Goal: Contribute content: Add original content to the website for others to see

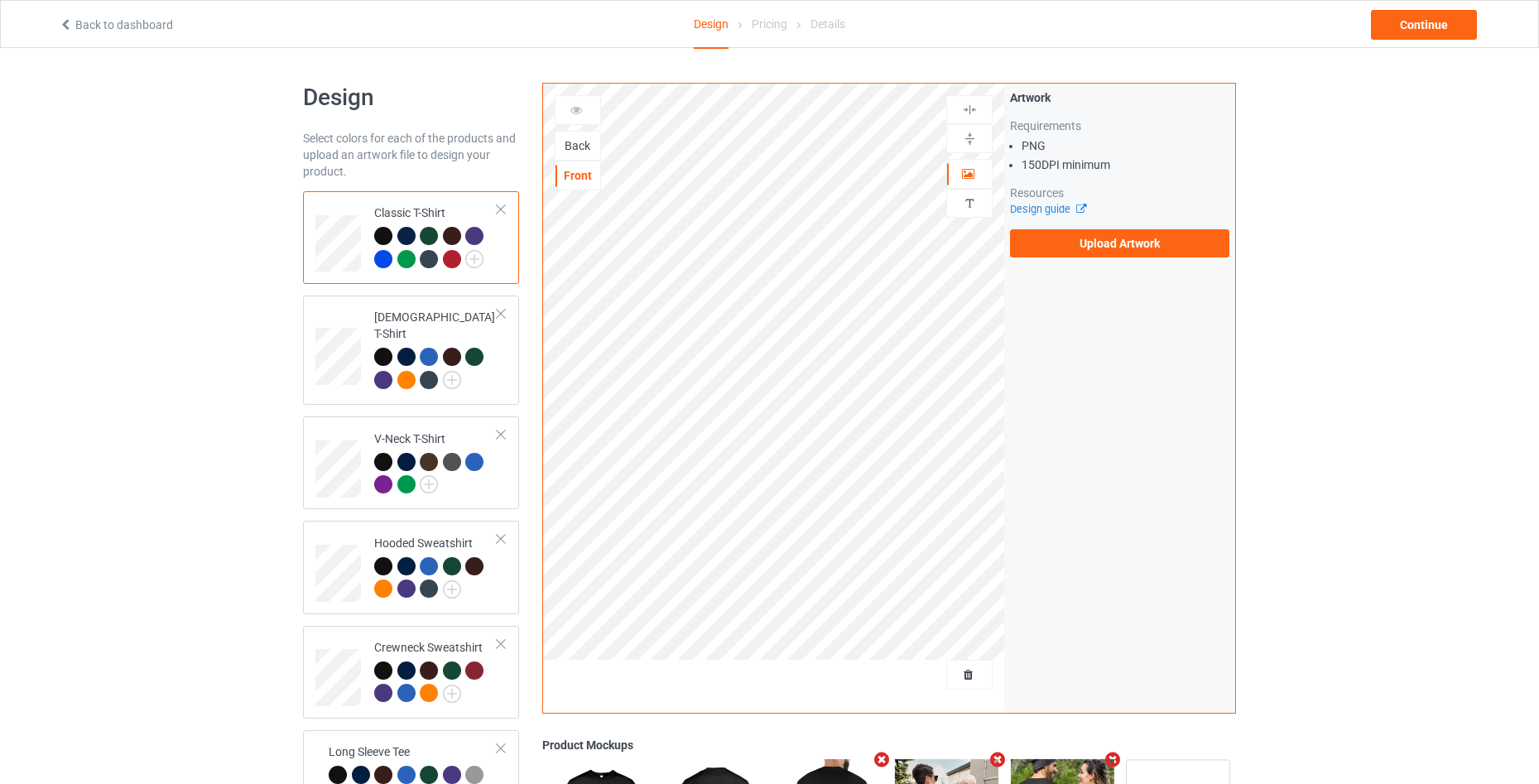
click at [591, 155] on div "Back" at bounding box center [577, 145] width 46 height 30
click at [583, 150] on div "Back" at bounding box center [577, 145] width 44 height 16
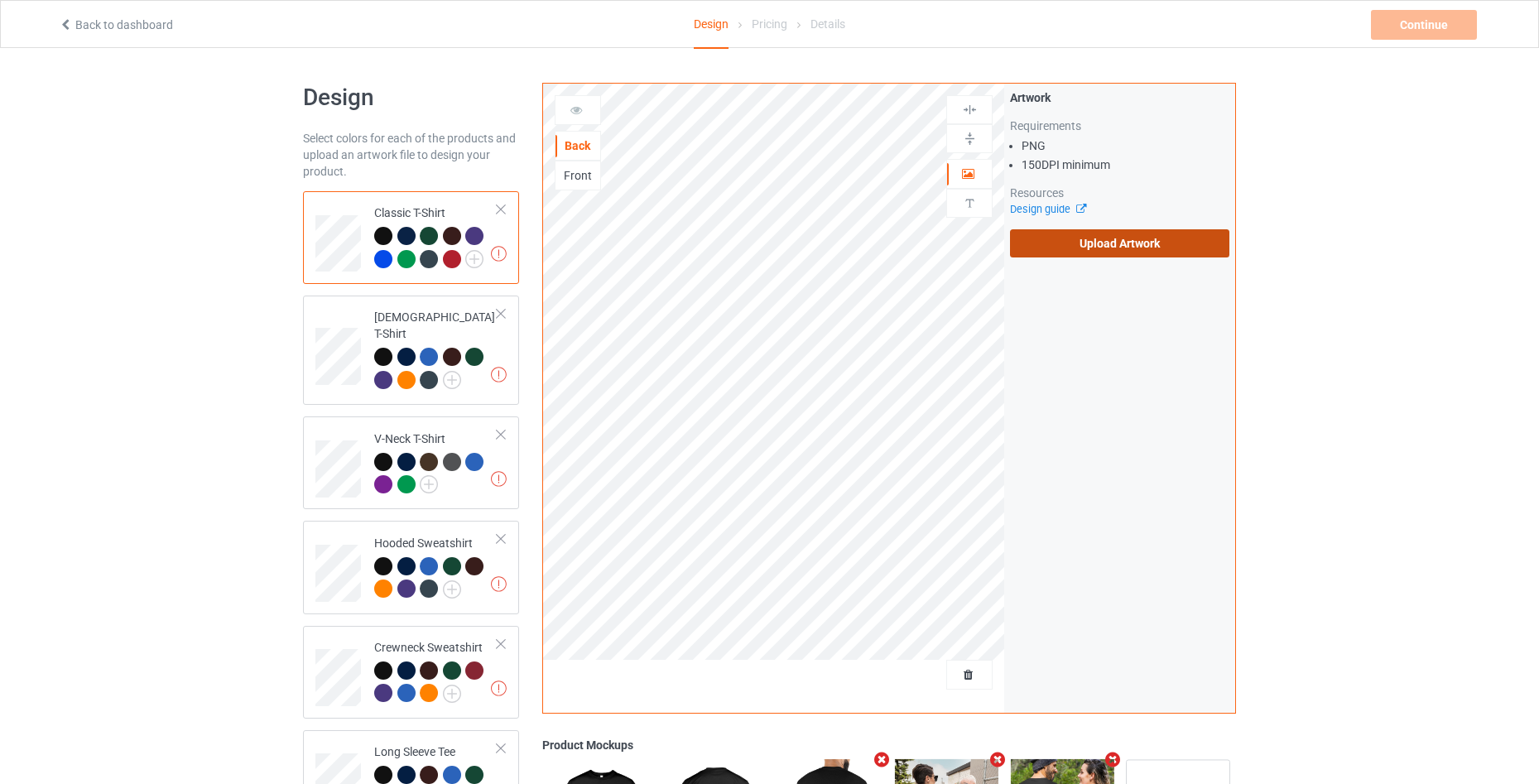
click at [1044, 242] on label "Upload Artwork" at bounding box center [1120, 243] width 220 height 28
click at [0, 0] on input "Upload Artwork" at bounding box center [0, 0] width 0 height 0
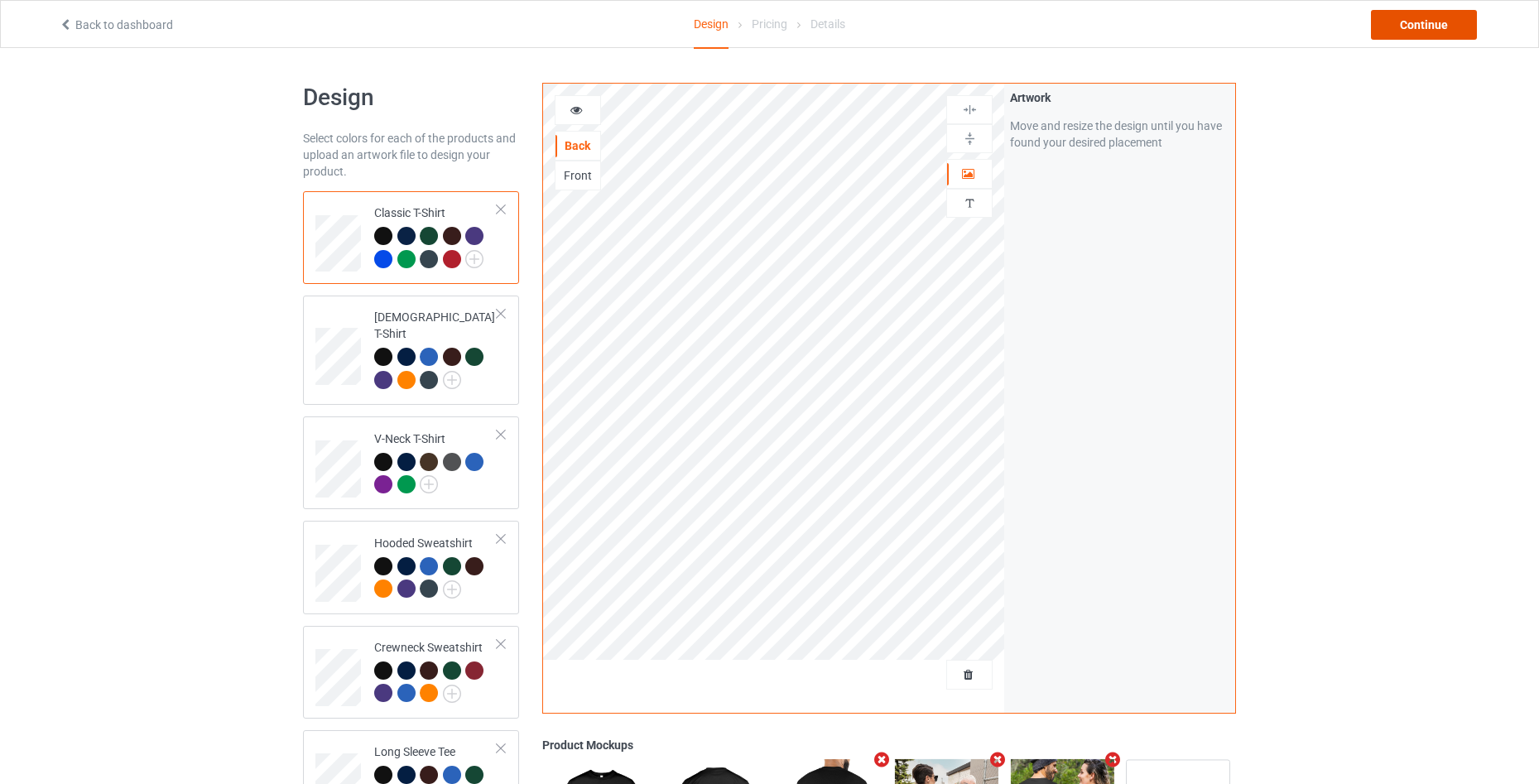
click at [1428, 24] on div "Continue" at bounding box center [1424, 24] width 106 height 30
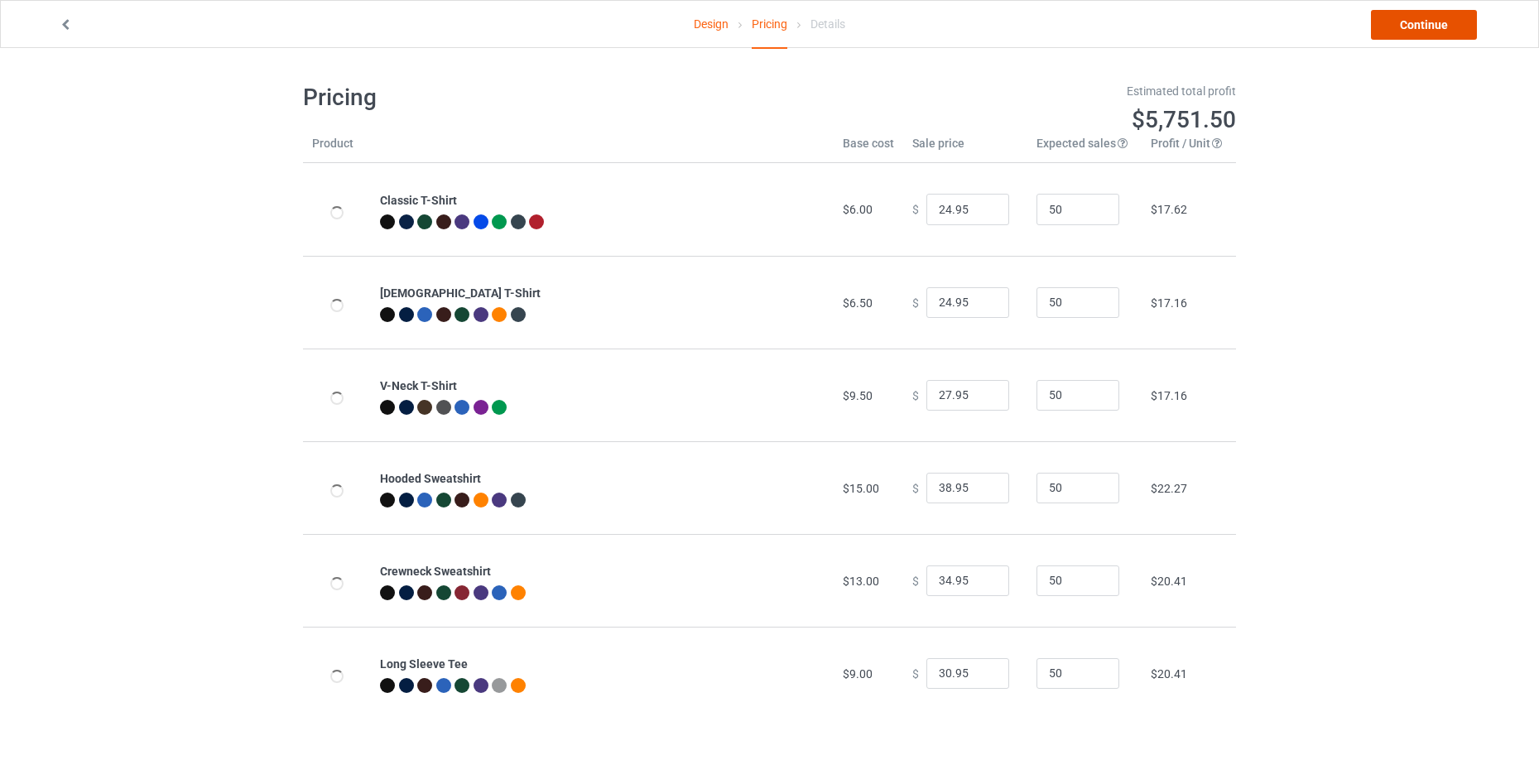
click at [1413, 25] on link "Continue" at bounding box center [1424, 24] width 106 height 30
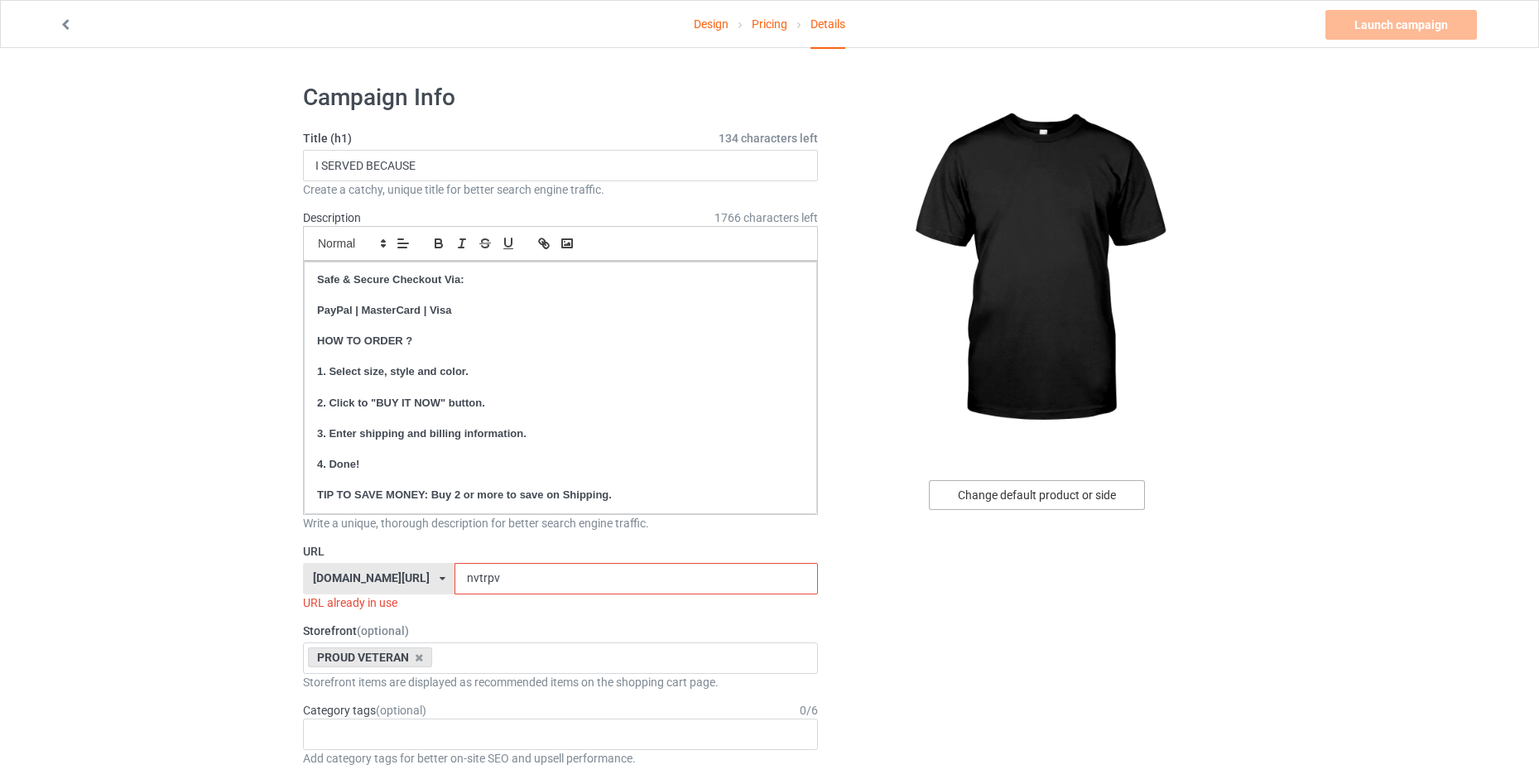
click at [1070, 498] on div "Change default product or side" at bounding box center [1037, 495] width 216 height 30
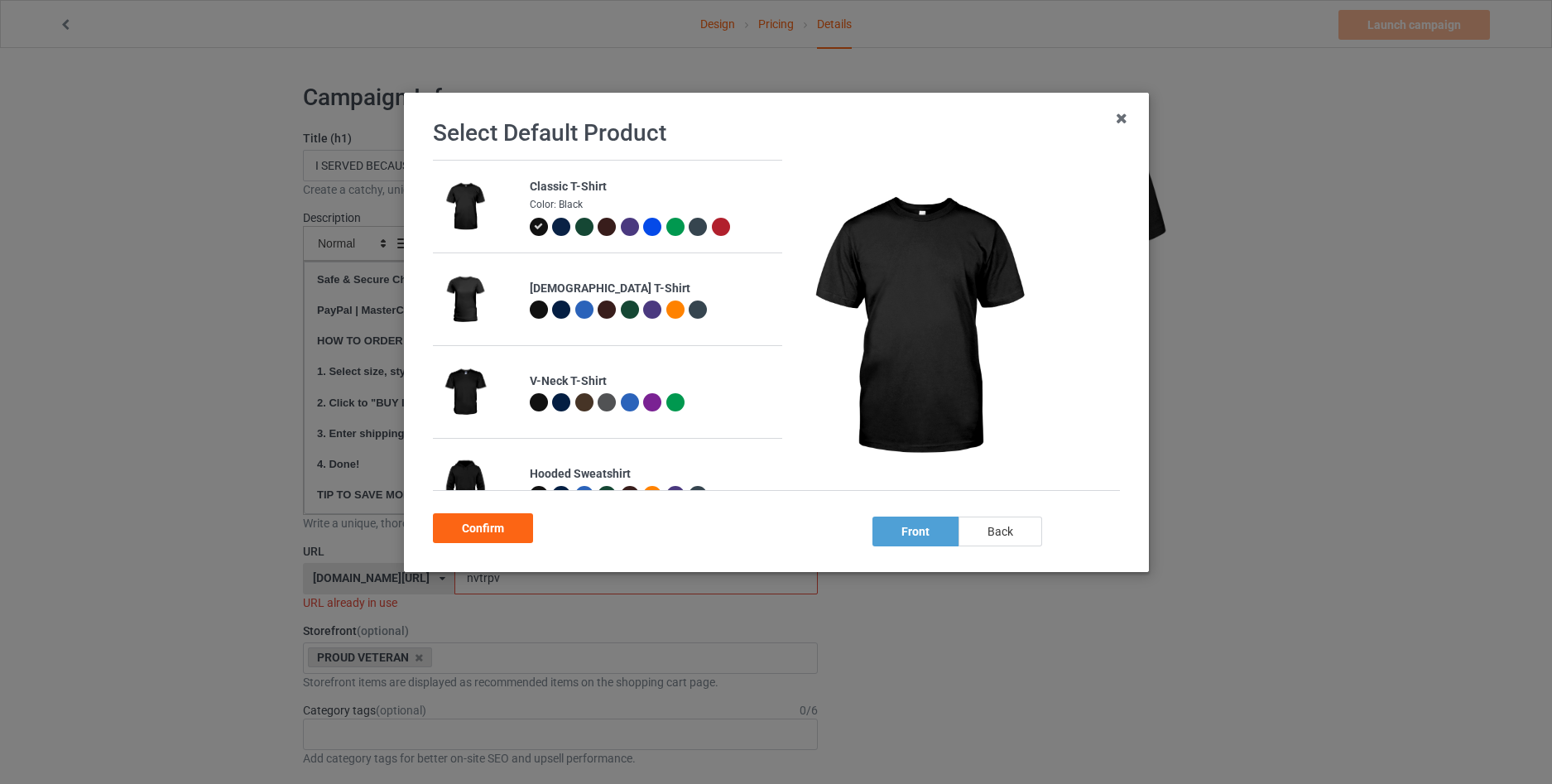
click at [1000, 543] on div "back" at bounding box center [999, 531] width 83 height 30
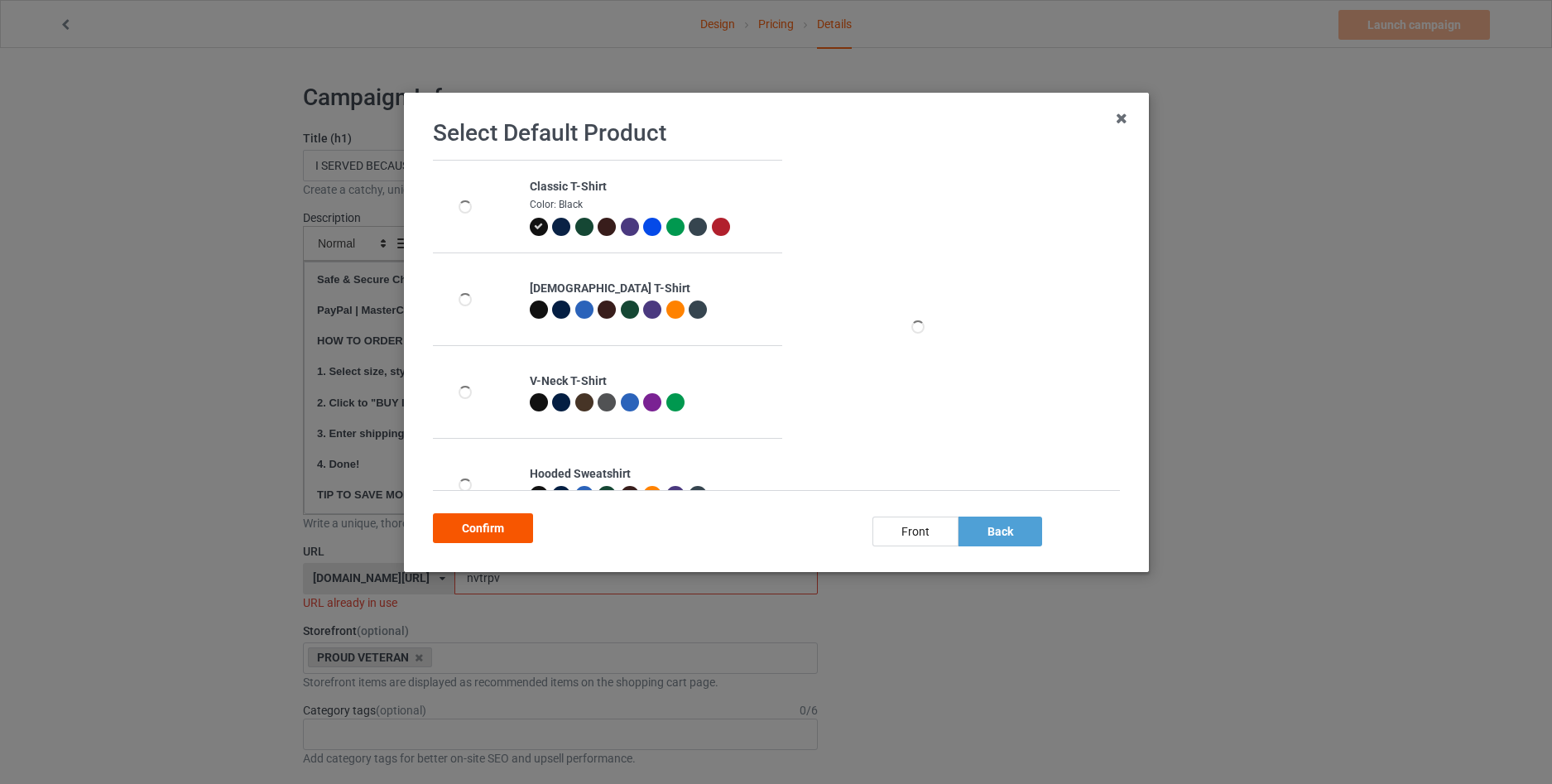
click at [511, 534] on div "Confirm" at bounding box center [483, 527] width 100 height 30
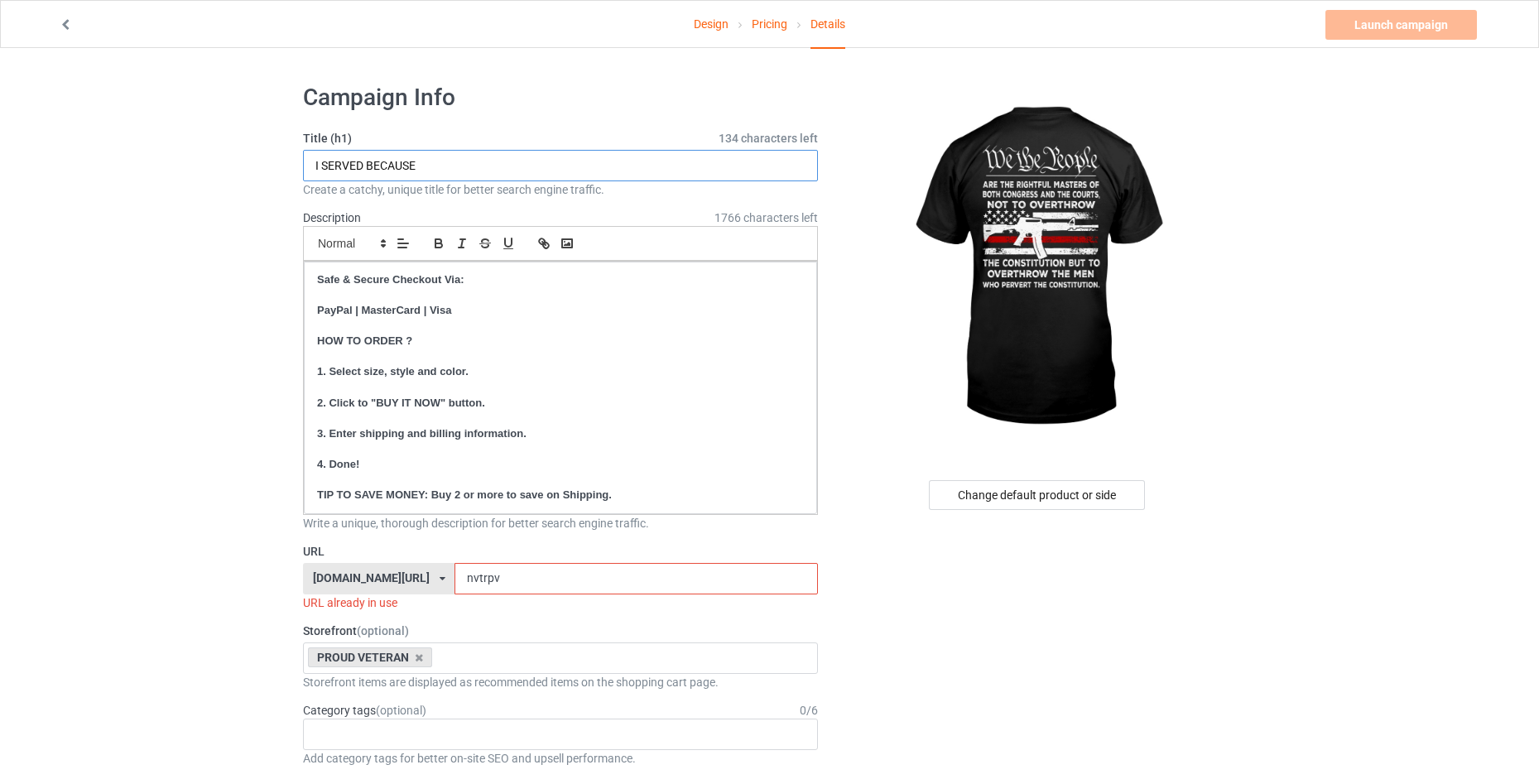
drag, startPoint x: 466, startPoint y: 172, endPoint x: 270, endPoint y: 162, distance: 196.3
type input "limited"
click at [495, 580] on input "nvtrpv" at bounding box center [636, 578] width 362 height 32
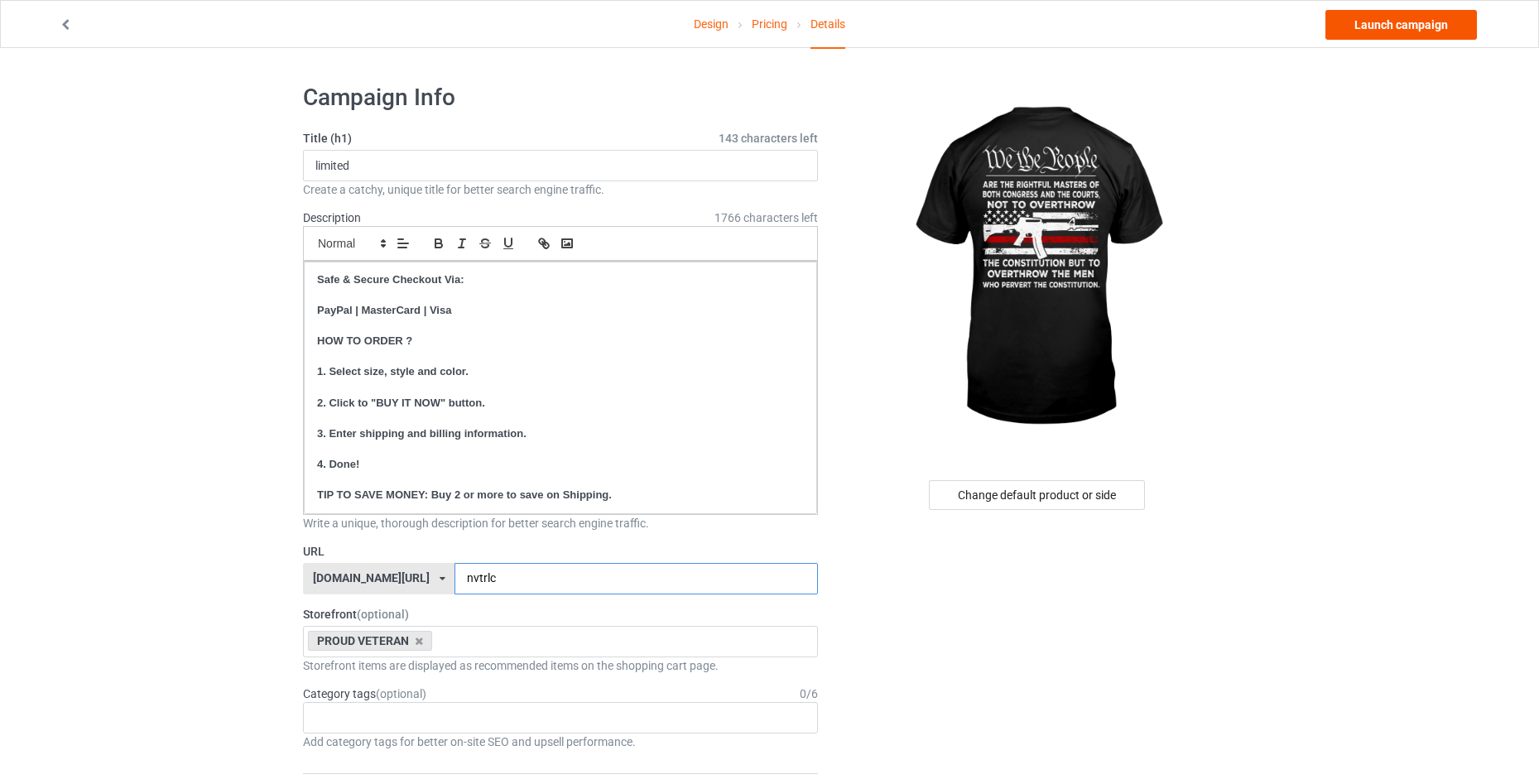
type input "nvtrlc"
click at [1367, 29] on link "Launch campaign" at bounding box center [1401, 24] width 152 height 30
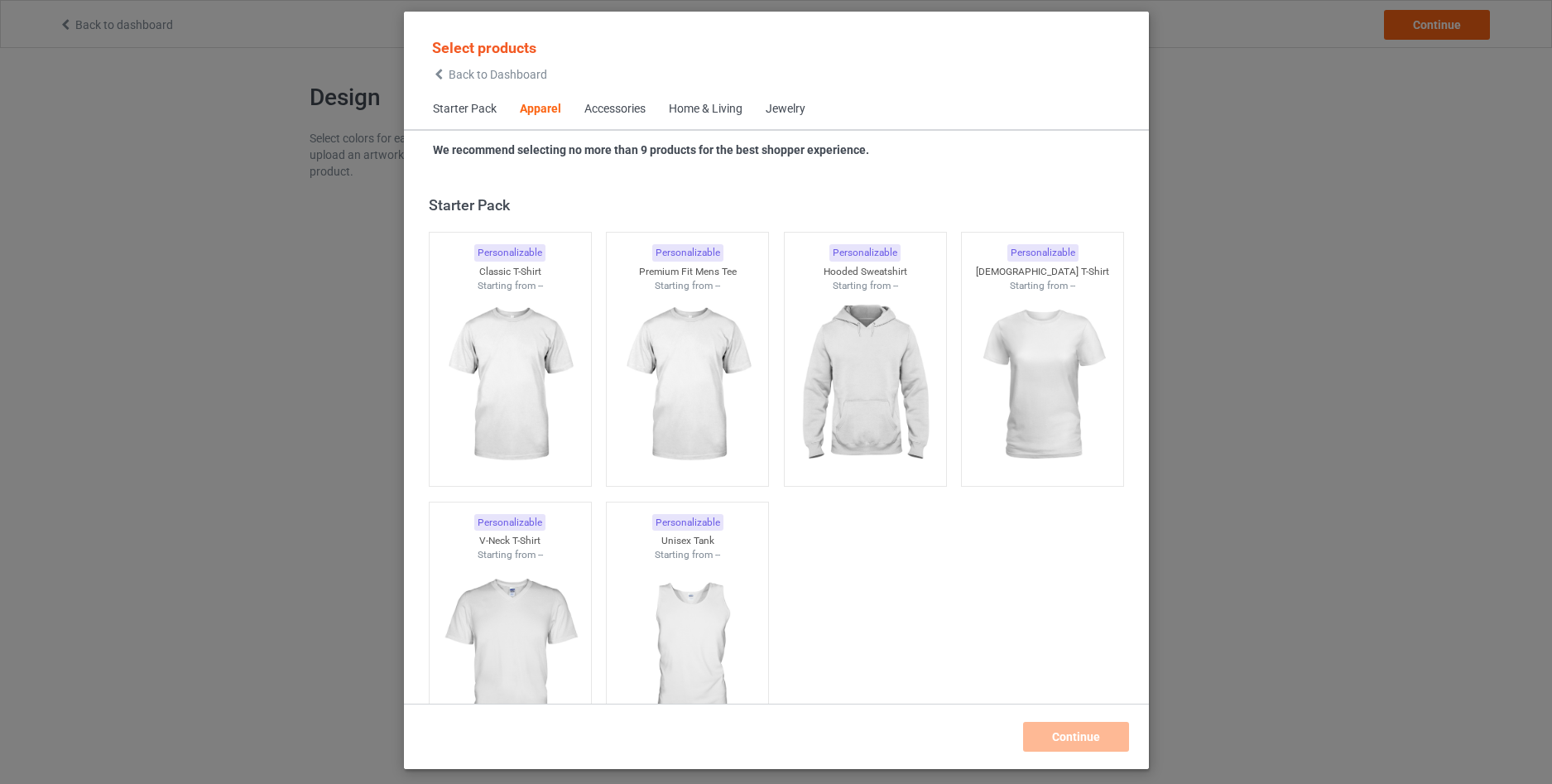
scroll to position [616, 0]
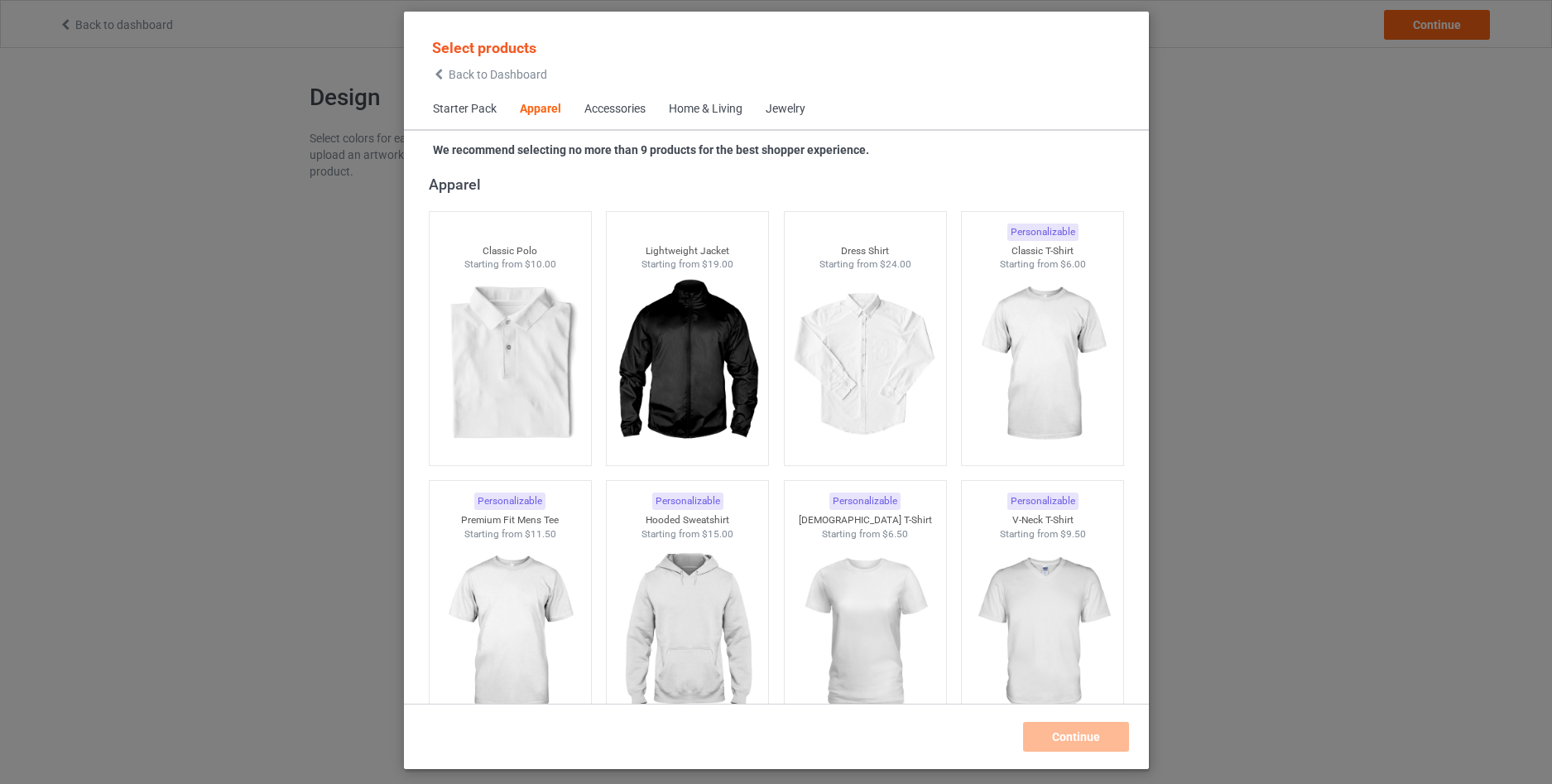
click at [451, 79] on span "Back to Dashboard" at bounding box center [497, 74] width 99 height 14
